Goal: Communication & Community: Ask a question

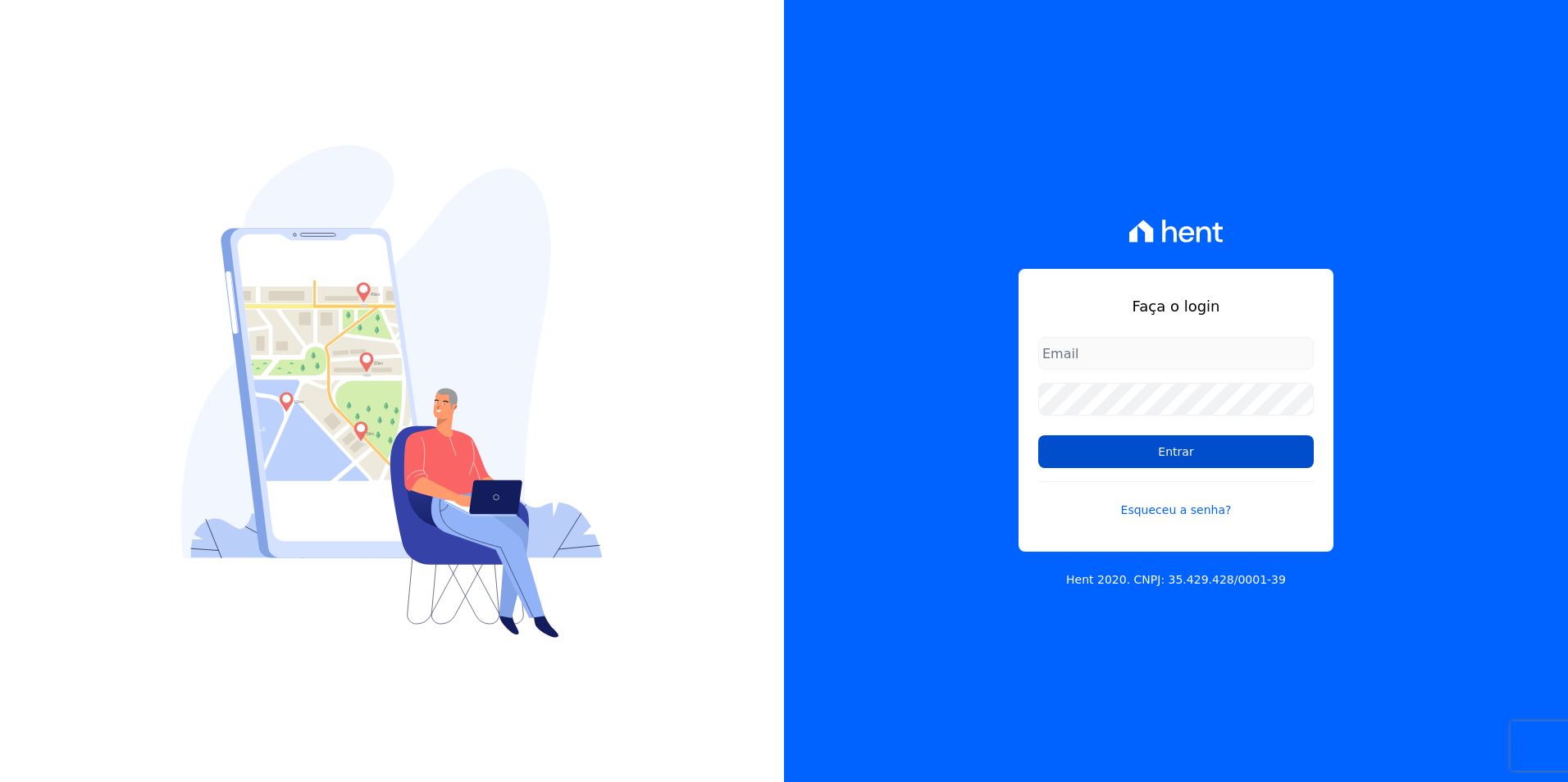
type input "[PERSON_NAME][EMAIL_ADDRESS][PERSON_NAME][DOMAIN_NAME]"
click at [1146, 460] on input "Entrar" at bounding box center [1176, 452] width 276 height 33
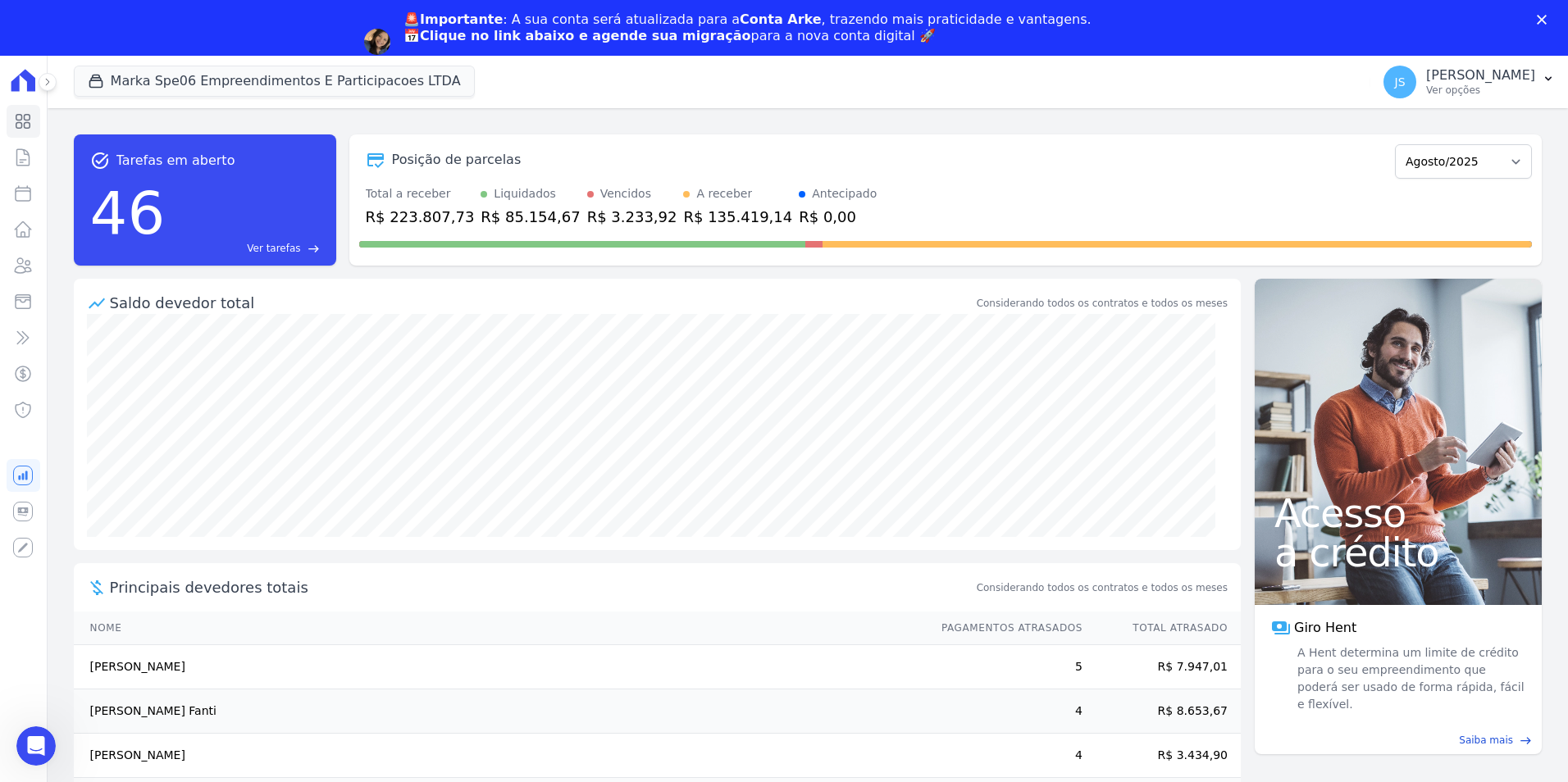
click at [49, 752] on div "Abertura do Messenger da Intercom" at bounding box center [36, 746] width 54 height 54
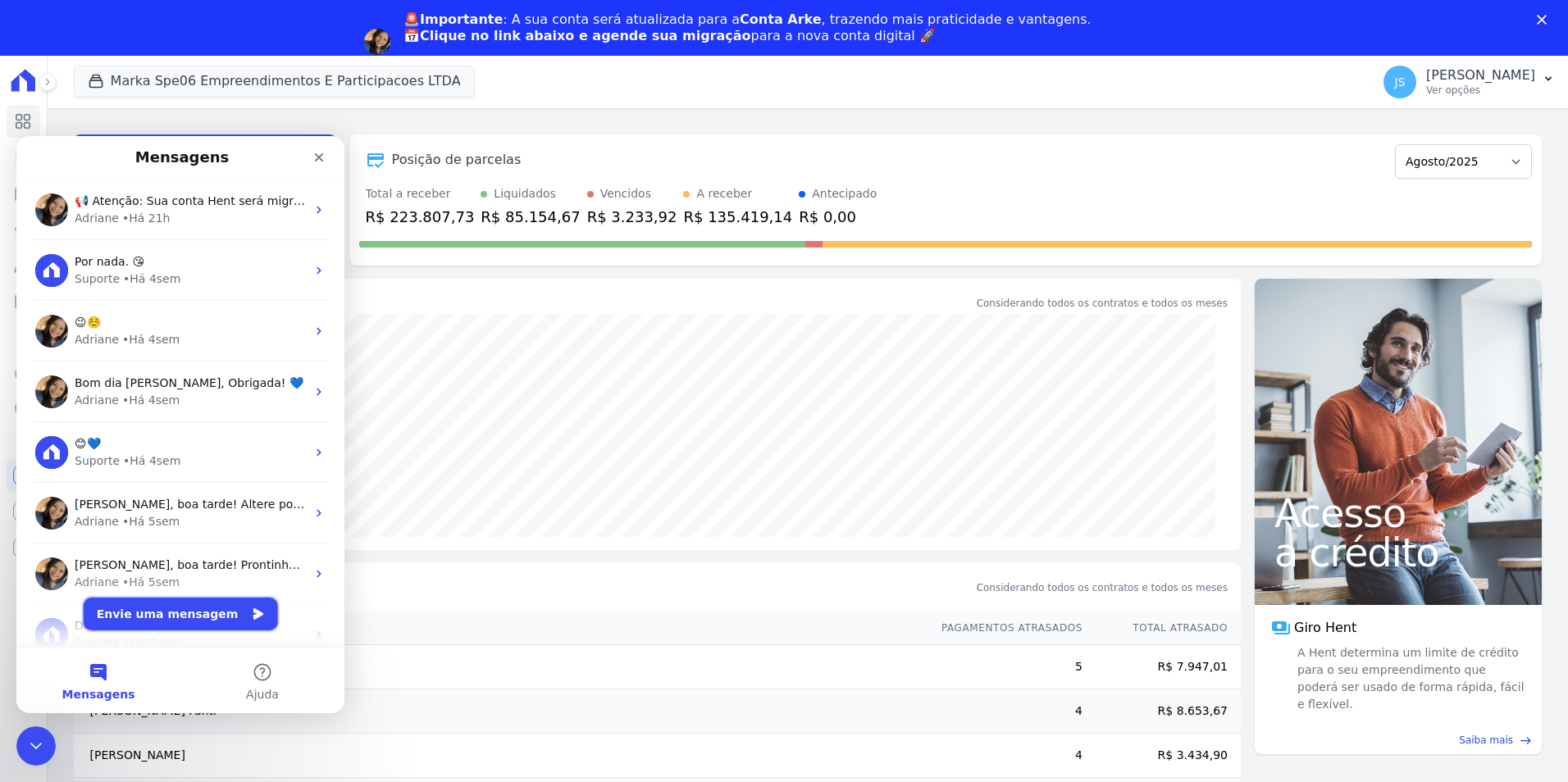
click at [187, 621] on button "Envie uma mensagem" at bounding box center [181, 614] width 195 height 33
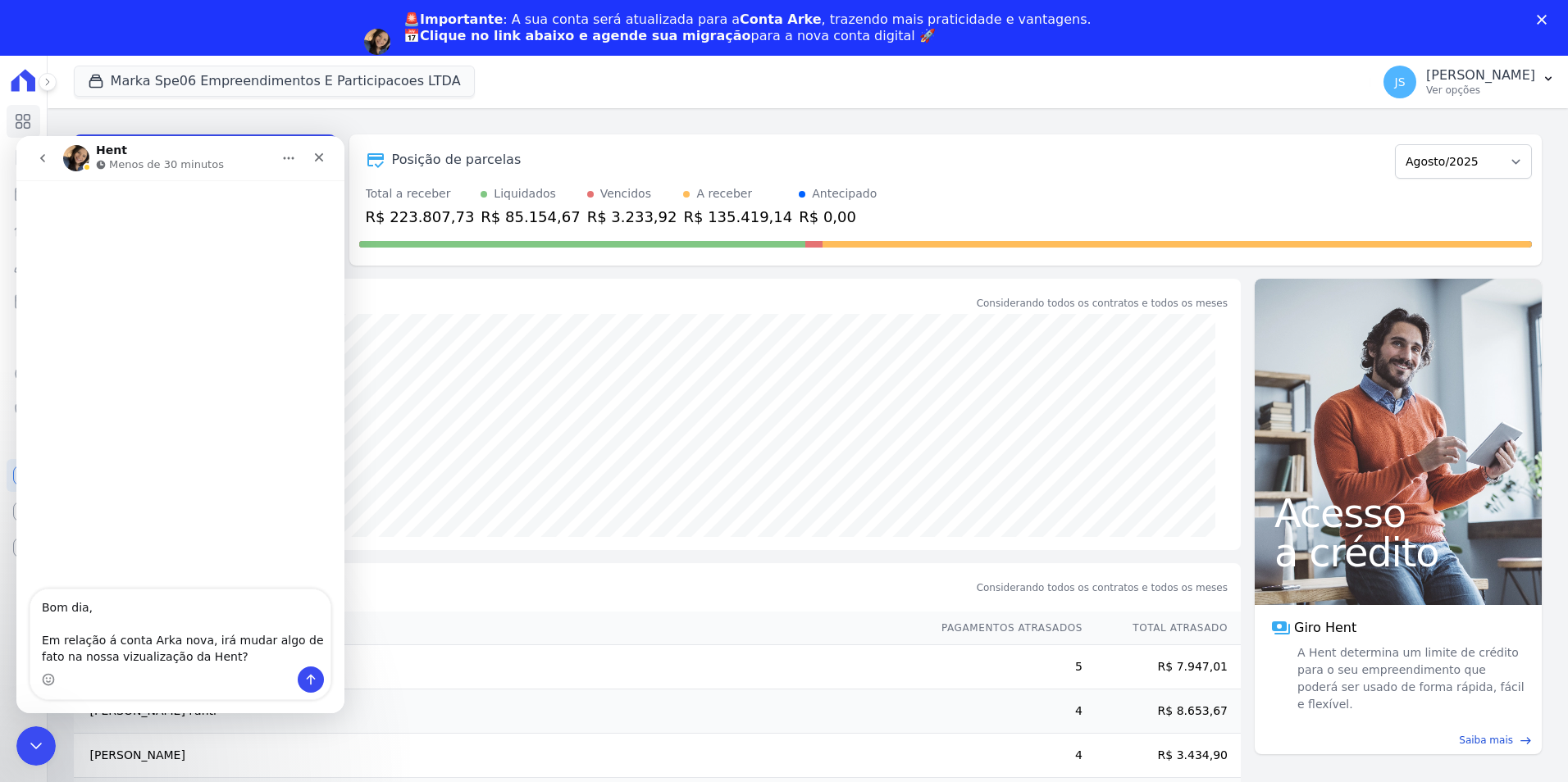
drag, startPoint x: 123, startPoint y: 631, endPoint x: 115, endPoint y: 643, distance: 14.4
type textarea "Bom dia, Em relação á conta Arka nova, irá mudar algo de fato na nossa visualiz…"
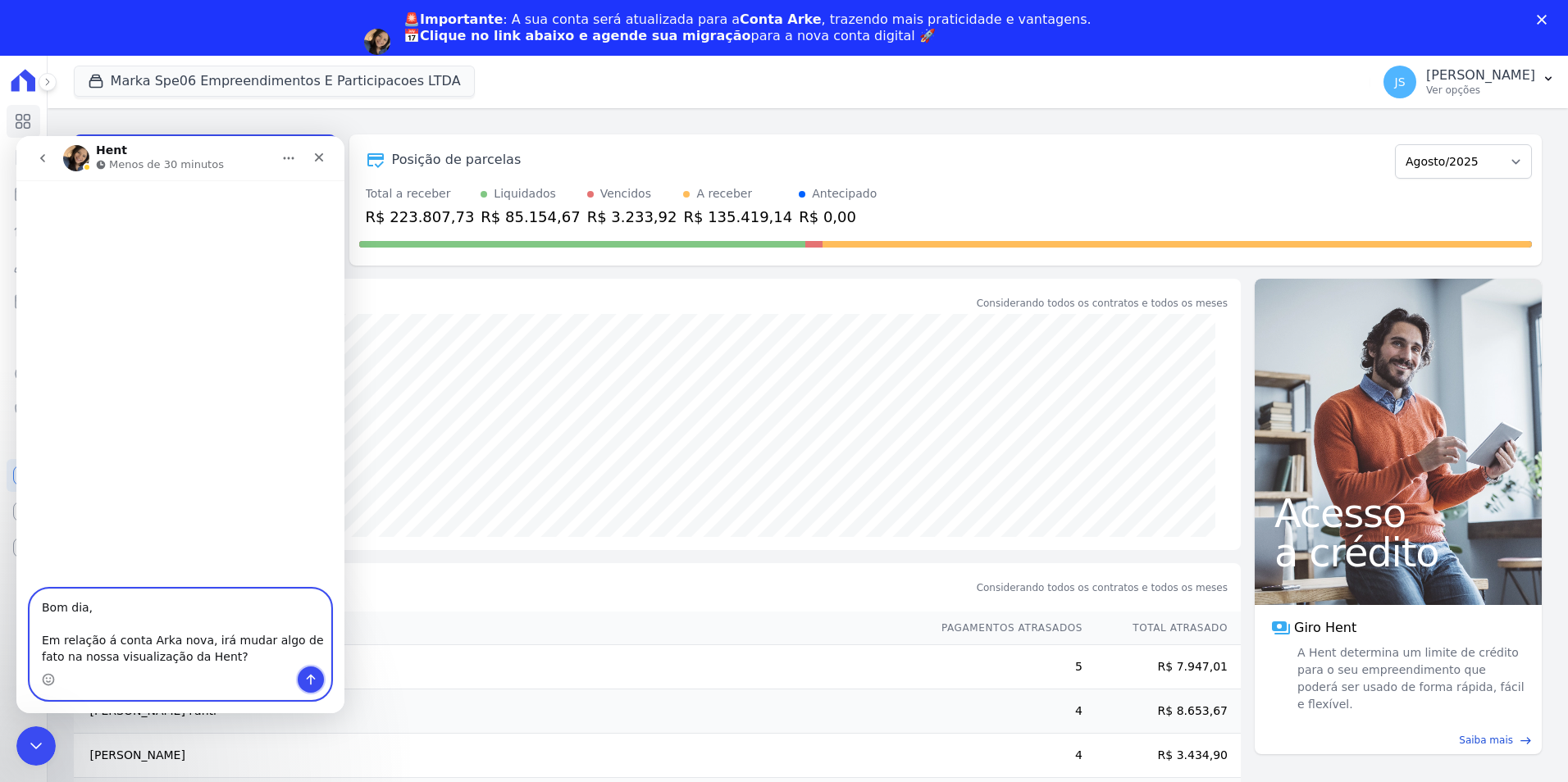
click at [316, 676] on icon "Enviar uma mensagem" at bounding box center [311, 680] width 13 height 13
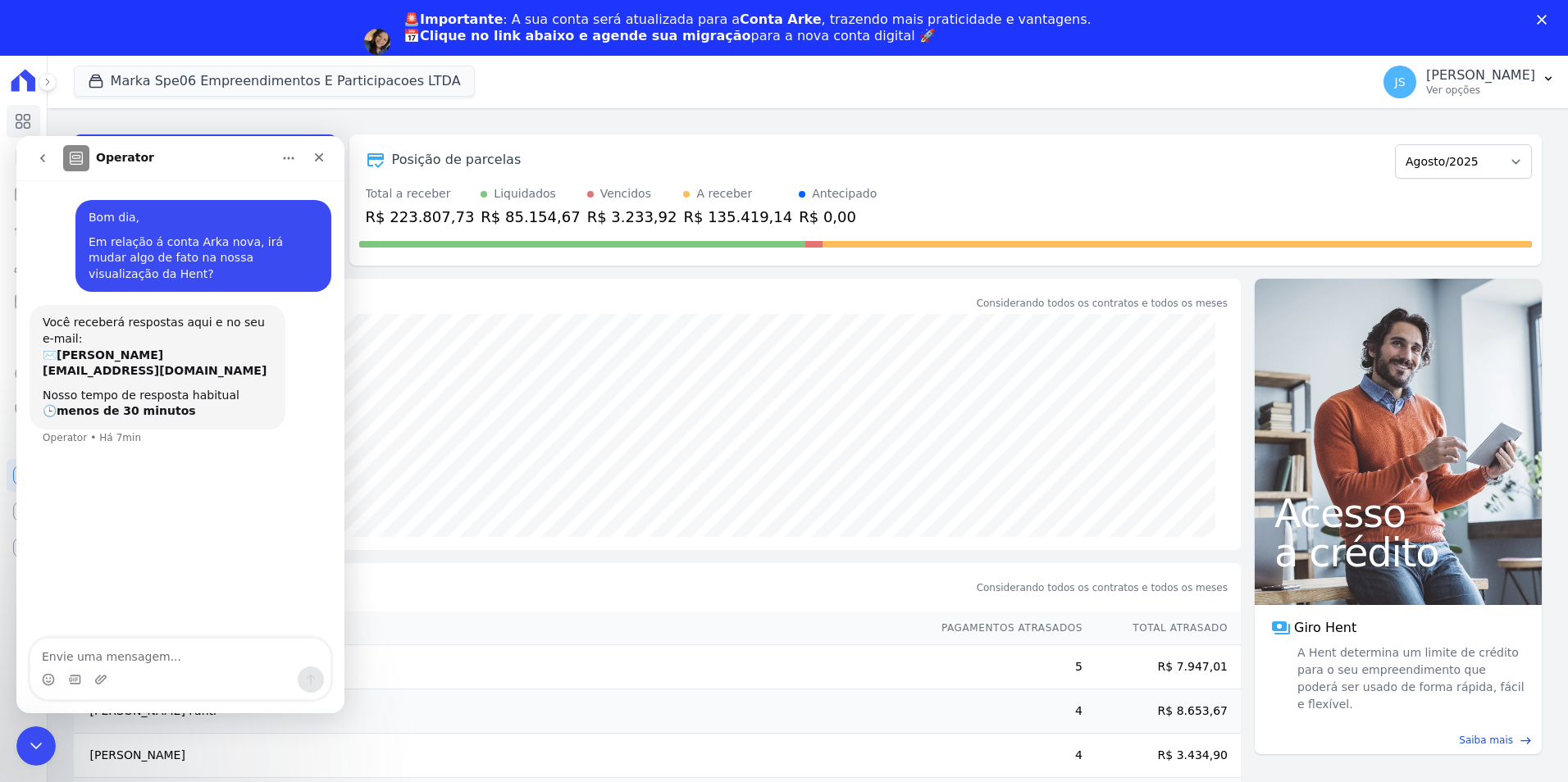
click at [153, 675] on div "Messenger da Intercom" at bounding box center [180, 680] width 300 height 26
drag, startPoint x: 246, startPoint y: 671, endPoint x: 239, endPoint y: 659, distance: 13.9
click at [245, 667] on div "Messenger da Intercom" at bounding box center [180, 680] width 300 height 26
click at [234, 653] on textarea "Envie uma mensagem..." at bounding box center [180, 653] width 300 height 28
click at [138, 668] on div "Messenger da Intercom" at bounding box center [180, 680] width 300 height 26
